Goal: Task Accomplishment & Management: Complete application form

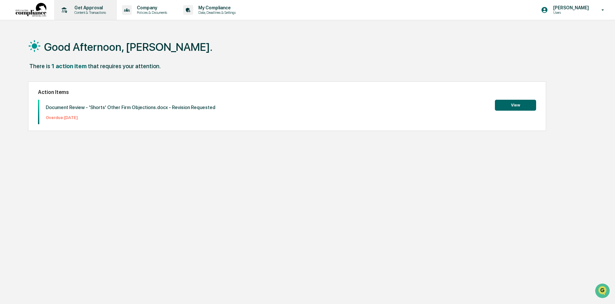
click at [82, 14] on p "Content & Transactions" at bounding box center [89, 12] width 40 height 5
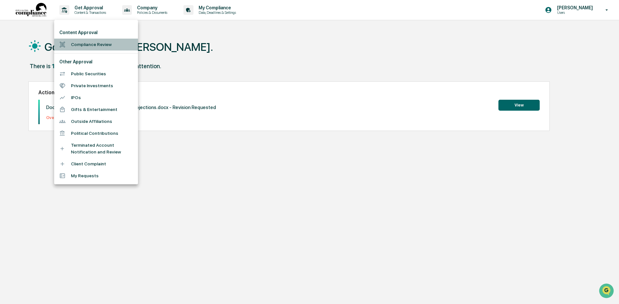
click at [82, 47] on li "Compliance Review" at bounding box center [96, 45] width 84 height 12
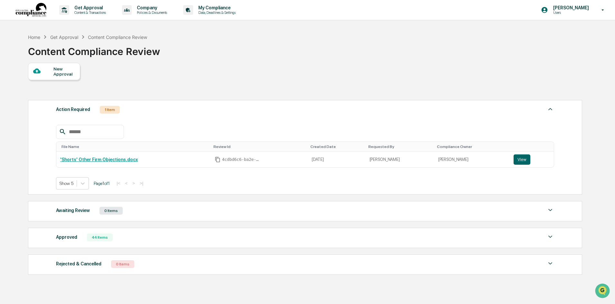
click at [53, 73] on div "New Approval" at bounding box center [64, 71] width 22 height 10
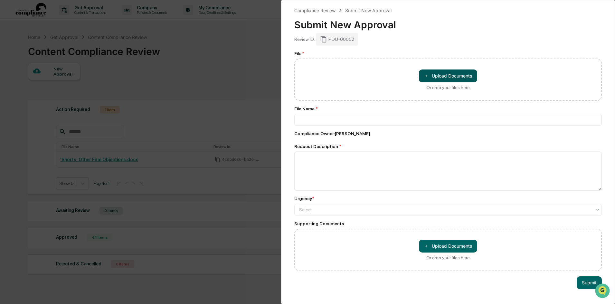
click at [455, 75] on button "＋ Upload Documents" at bounding box center [448, 76] width 58 height 13
type input "**********"
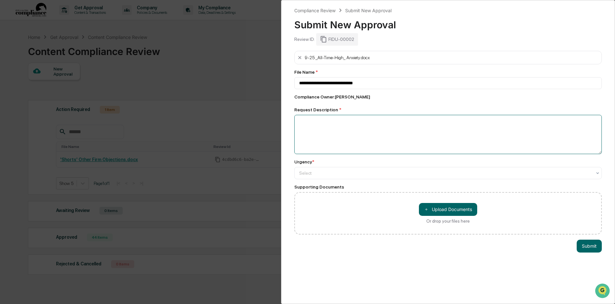
click at [330, 121] on textarea at bounding box center [449, 134] width 308 height 39
type textarea "**********"
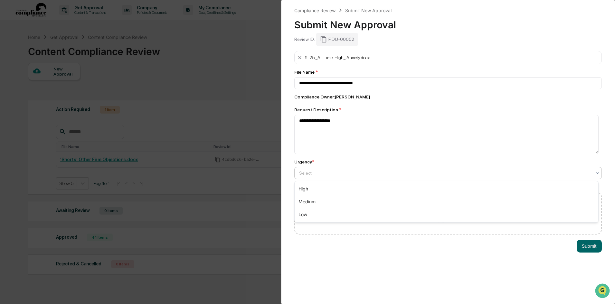
click at [339, 170] on div at bounding box center [445, 173] width 293 height 6
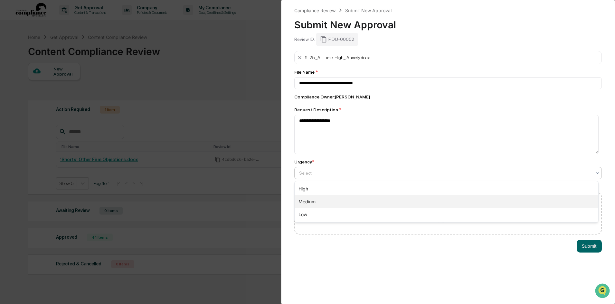
click at [322, 199] on div "Medium" at bounding box center [447, 202] width 304 height 13
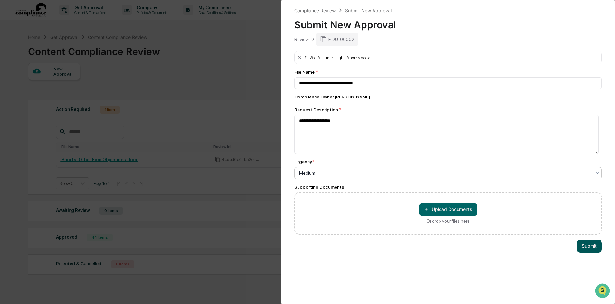
click at [589, 247] on button "Submit" at bounding box center [589, 246] width 25 height 13
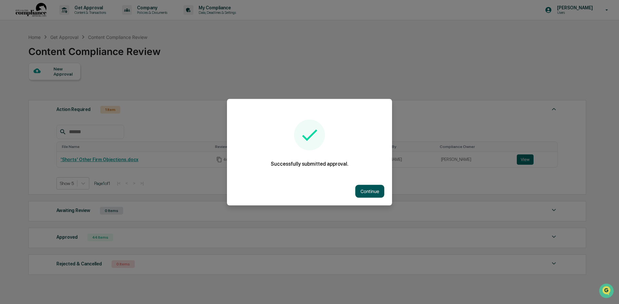
click at [369, 193] on button "Continue" at bounding box center [369, 191] width 29 height 13
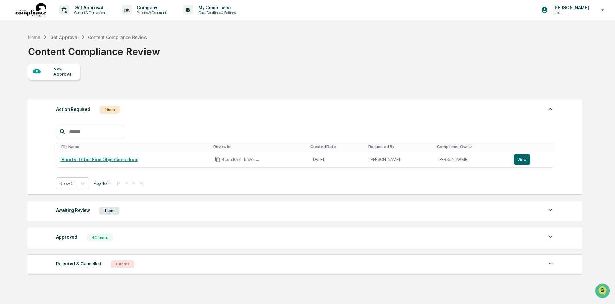
click at [51, 76] on div "New Approval" at bounding box center [54, 71] width 52 height 17
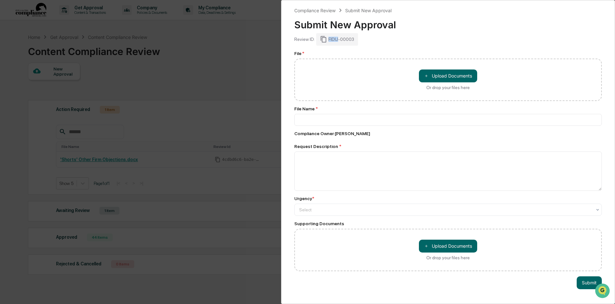
drag, startPoint x: 338, startPoint y: 39, endPoint x: 415, endPoint y: 39, distance: 77.0
click at [415, 39] on div "Review ID: FIDU-00003" at bounding box center [449, 39] width 308 height 12
click at [431, 74] on button "＋ Upload Documents" at bounding box center [448, 76] width 58 height 13
type input "**********"
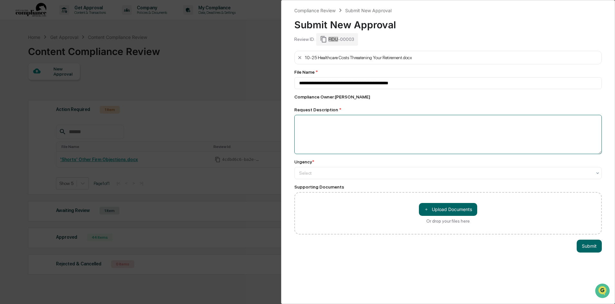
click at [352, 125] on textarea at bounding box center [449, 134] width 308 height 39
type textarea "**********"
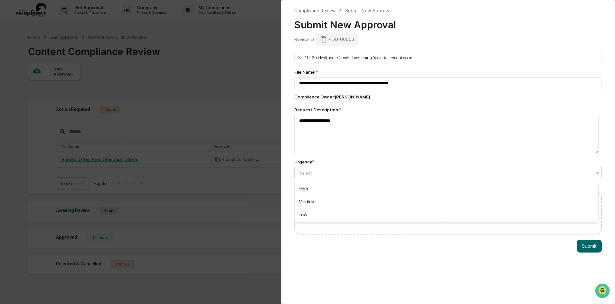
click at [323, 173] on div at bounding box center [445, 173] width 293 height 6
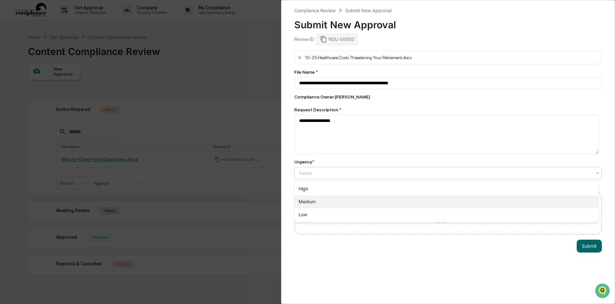
click at [321, 199] on div "Medium" at bounding box center [447, 202] width 304 height 13
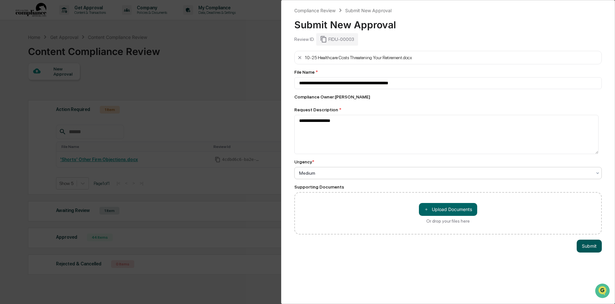
click at [597, 250] on button "Submit" at bounding box center [589, 246] width 25 height 13
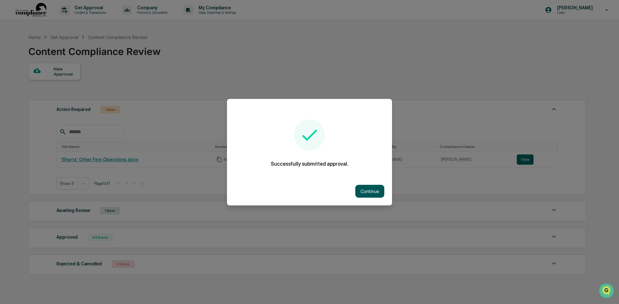
click at [370, 187] on button "Continue" at bounding box center [369, 191] width 29 height 13
